Goal: Navigation & Orientation: Find specific page/section

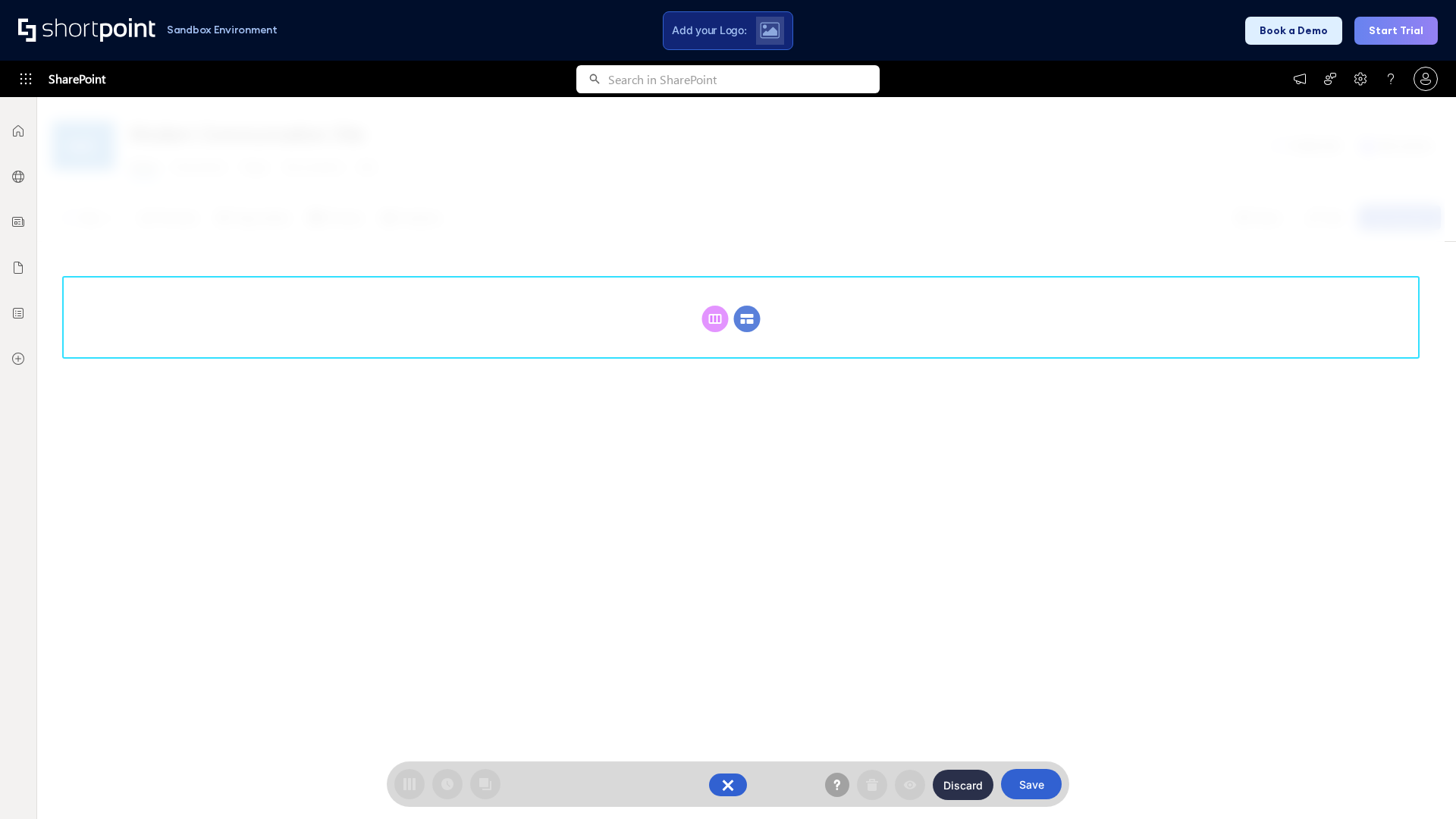
scroll to position [208, 0]
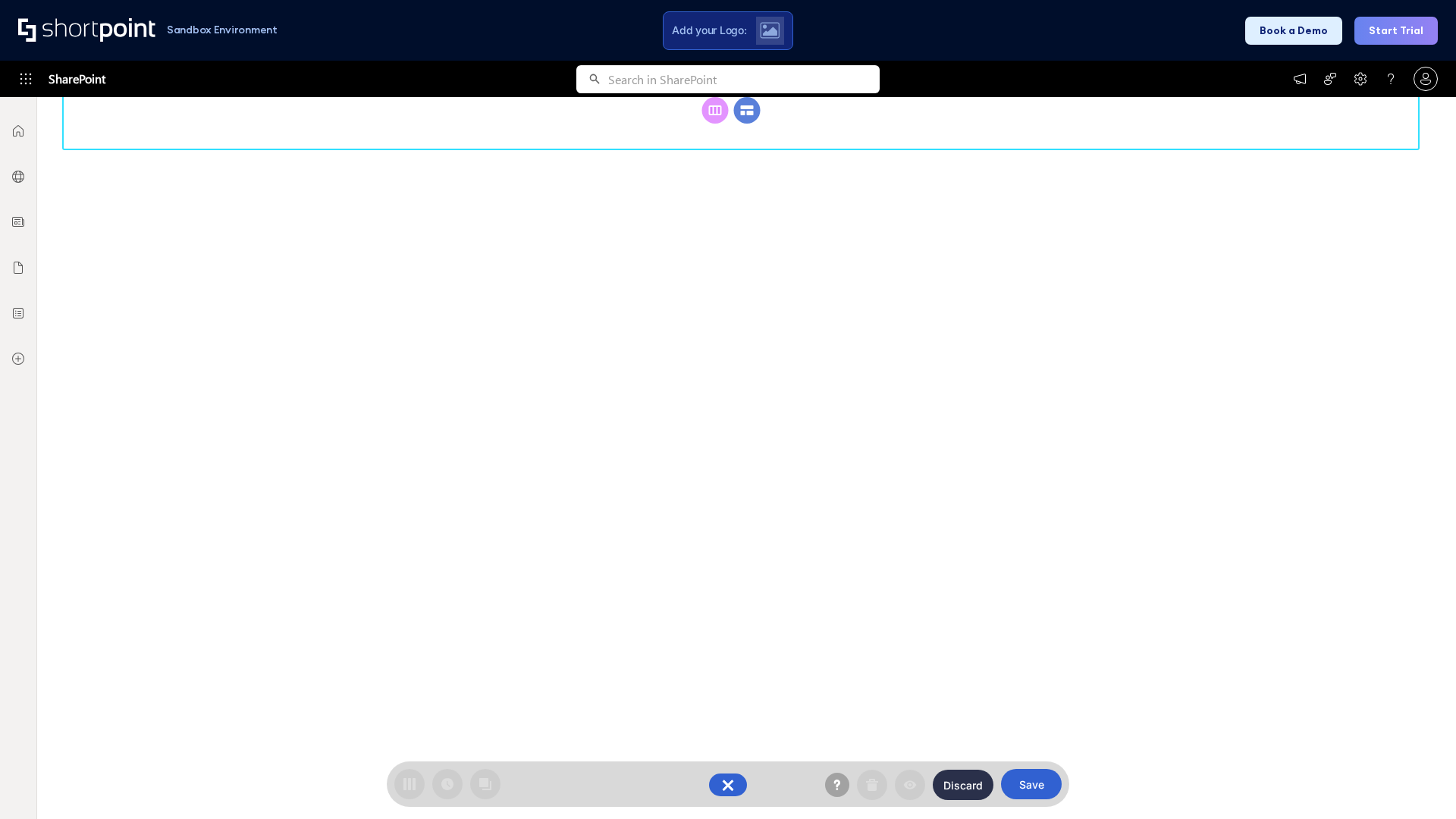
click at [747, 123] on circle at bounding box center [747, 110] width 26 height 26
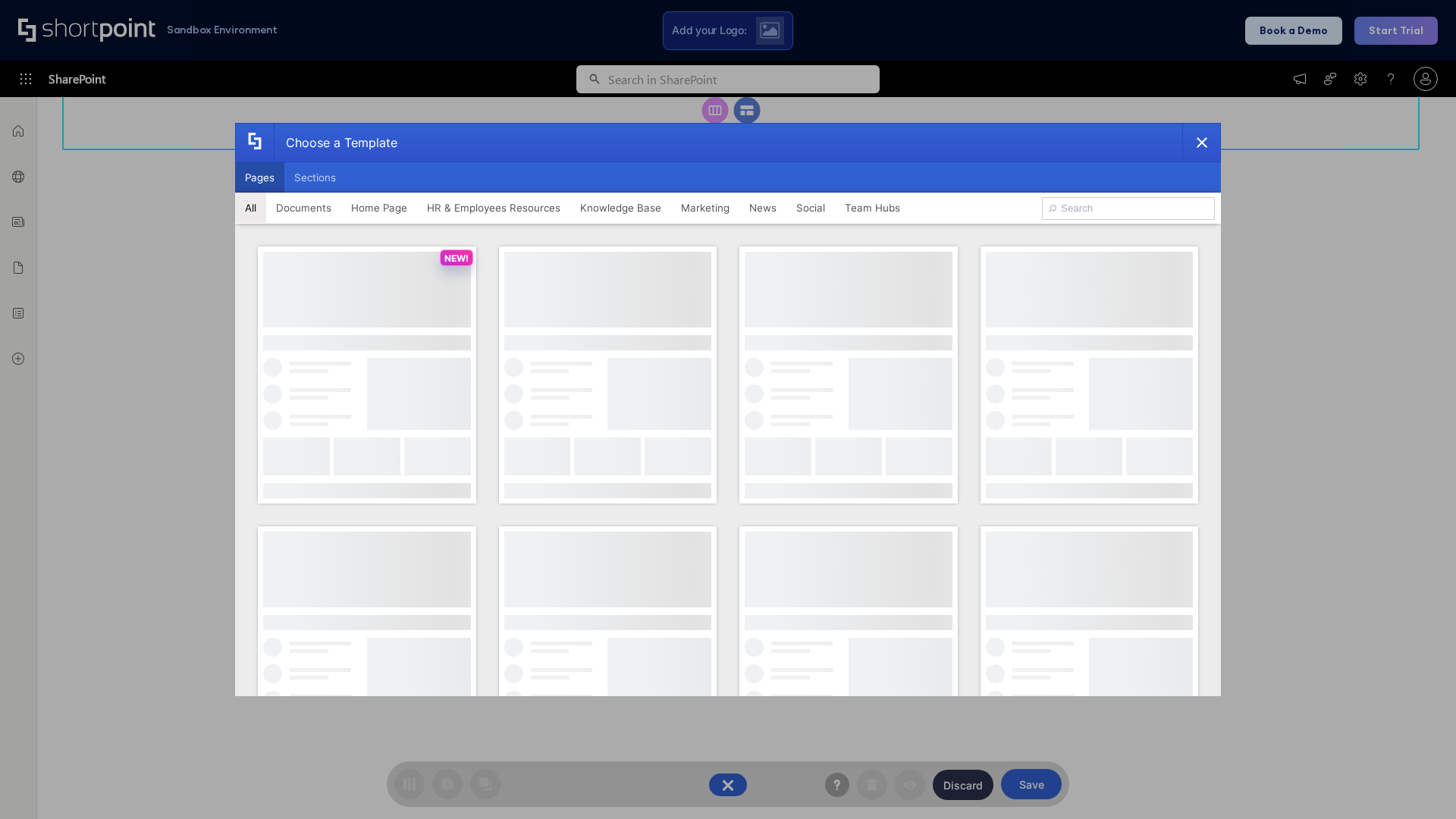
scroll to position [0, 0]
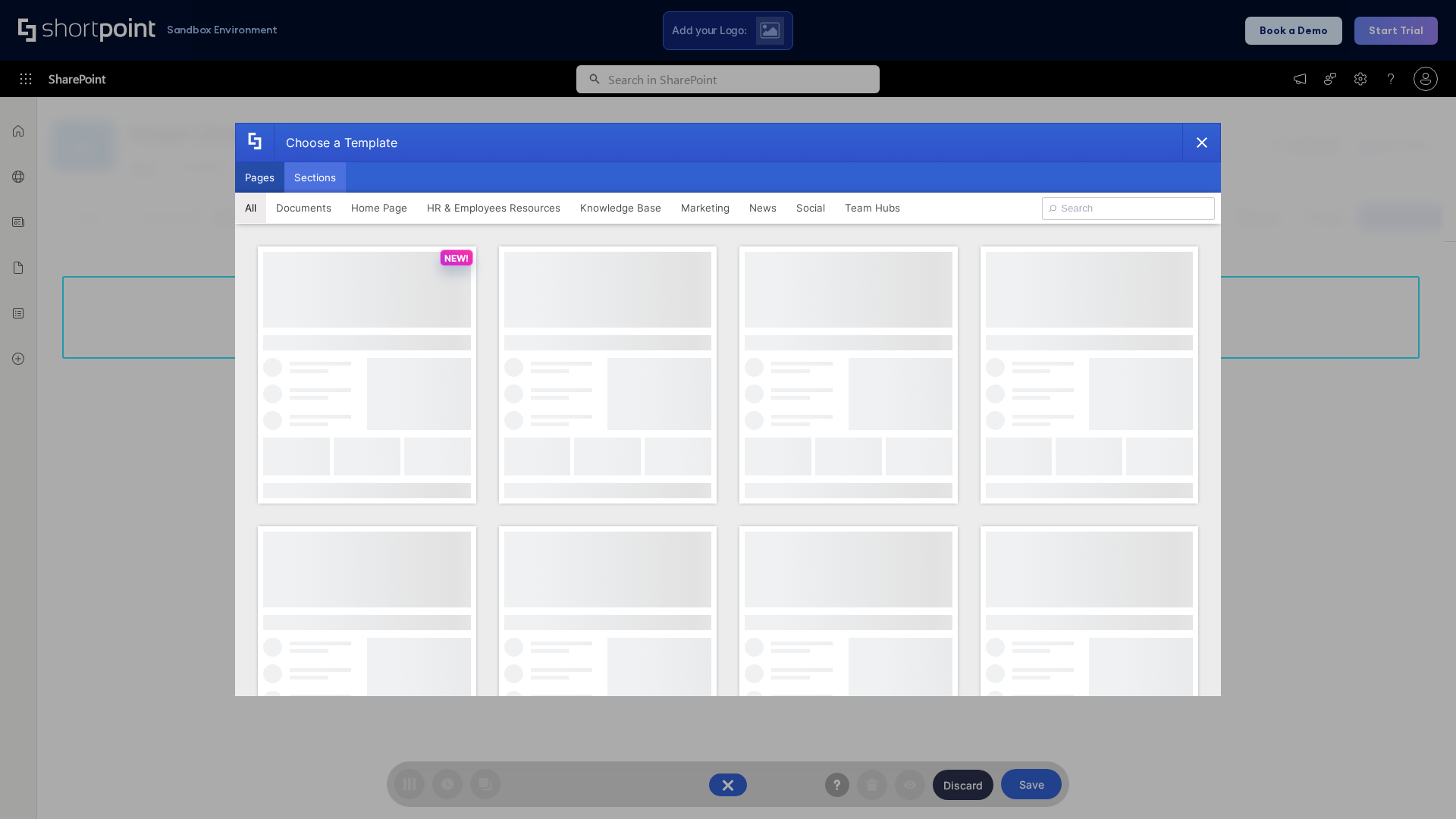
click at [314, 178] on button "Sections" at bounding box center [315, 178] width 62 height 30
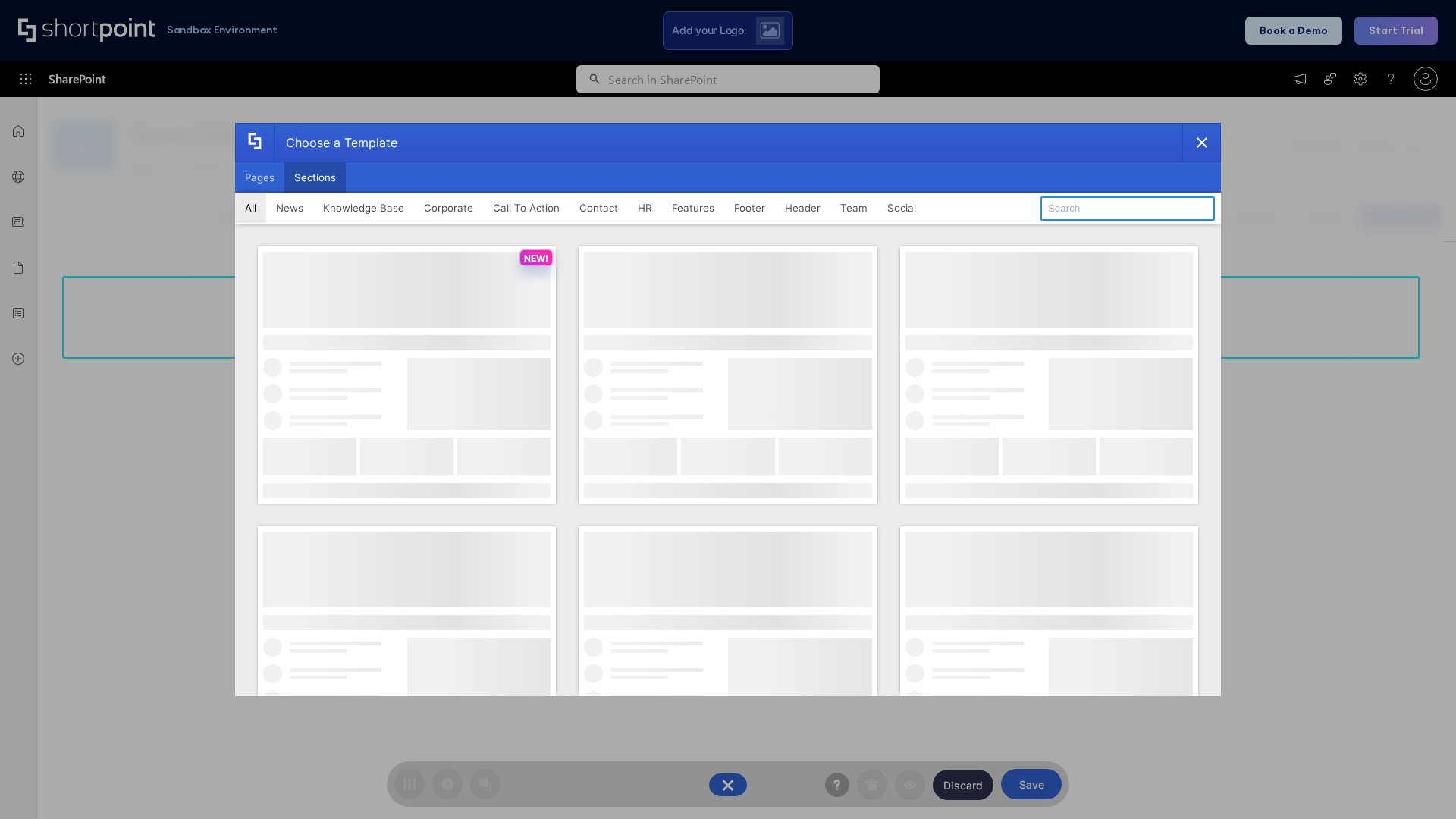
type input "Teammate 2"
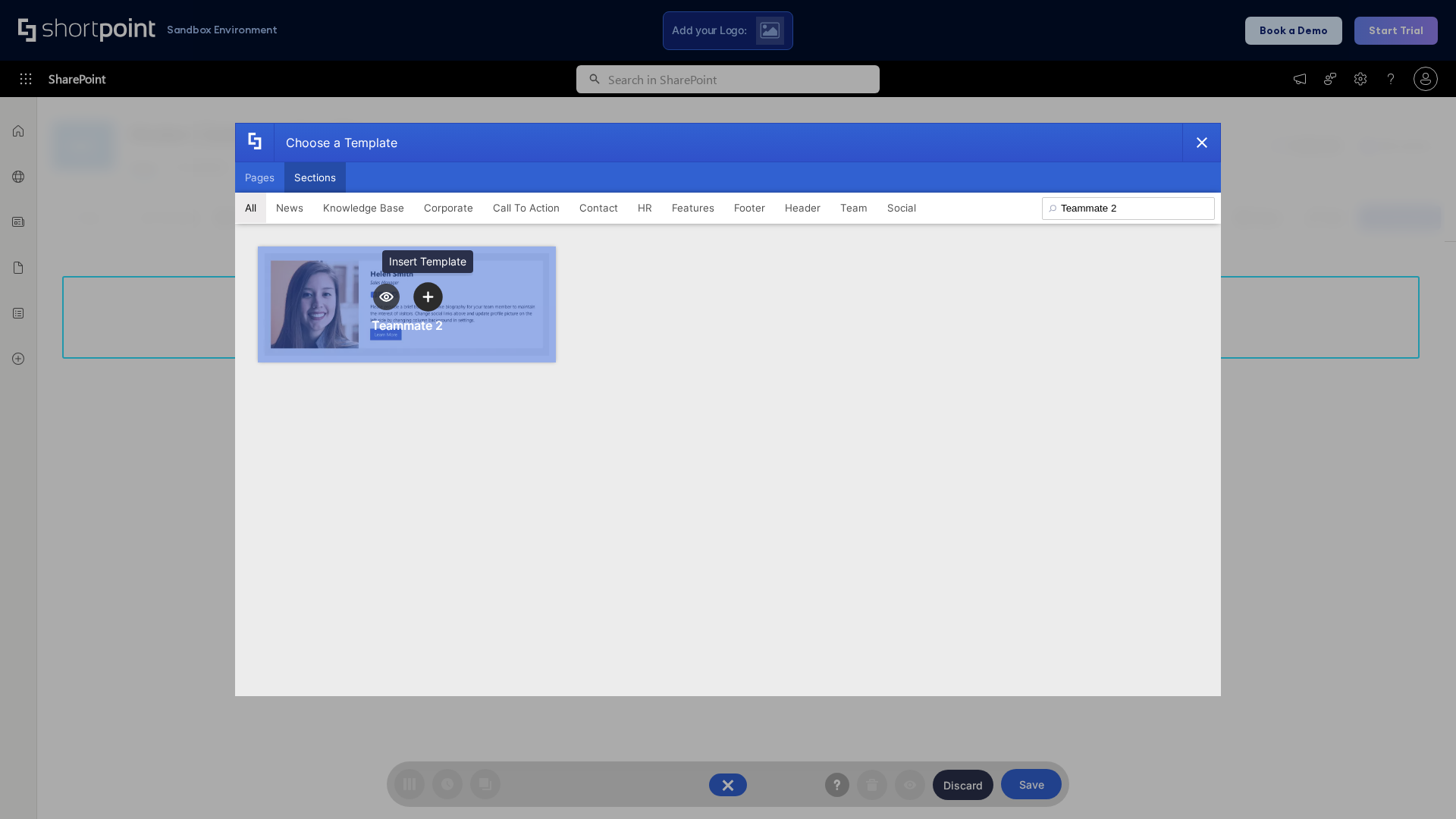
click at [427, 296] on icon "template selector" at bounding box center [427, 295] width 10 height 10
